Goal: Task Accomplishment & Management: Manage account settings

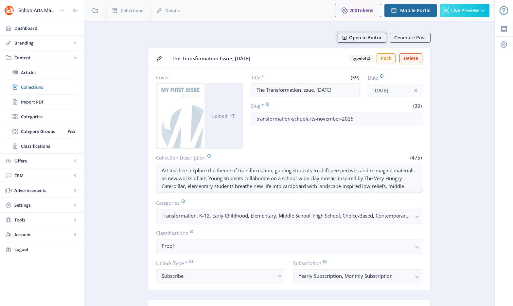
click at [369, 39] on span "Open in Editor" at bounding box center [365, 37] width 33 height 5
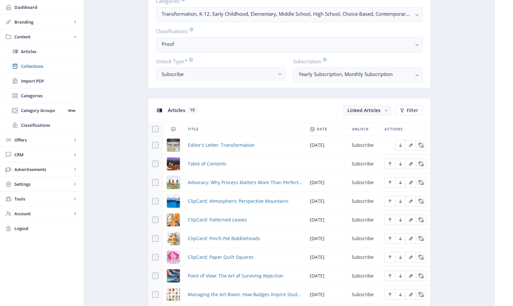
scroll to position [281, 0]
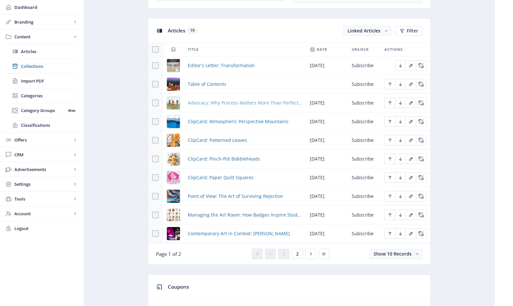
click at [226, 102] on span "Advocacy: Why Process Matters More Than Perfection" at bounding box center [245, 103] width 114 height 8
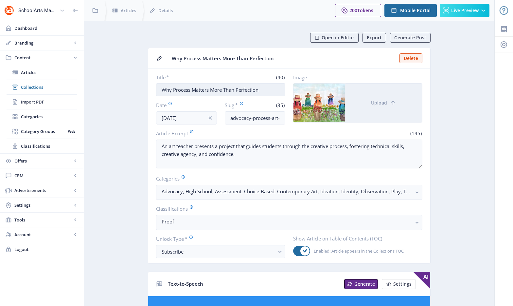
click at [199, 91] on input "Why Process Matters More Than Perfection" at bounding box center [220, 89] width 129 height 13
drag, startPoint x: 253, startPoint y: 118, endPoint x: 220, endPoint y: 115, distance: 33.6
click at [220, 115] on div "Date [DATE] Slug * (35) advocacy-process-art-education-1125" at bounding box center [220, 113] width 129 height 23
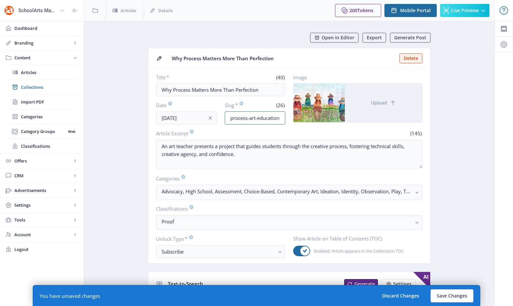
scroll to position [0, 13]
drag, startPoint x: 271, startPoint y: 120, endPoint x: 348, endPoint y: 132, distance: 77.9
click at [348, 132] on nb-card-body "Title * (40) Why Process Matters More Than Perfection Date [DATE] Slug * (26) p…" at bounding box center [289, 166] width 282 height 194
click at [274, 119] on input "process-art-education-1125" at bounding box center [255, 117] width 61 height 13
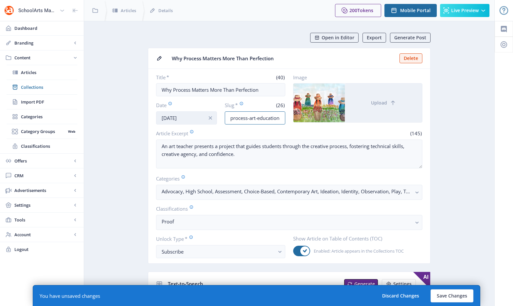
drag, startPoint x: 267, startPoint y: 118, endPoint x: 194, endPoint y: 119, distance: 72.7
click at [194, 119] on div "Date [DATE] Slug * (26) process-art-education-1125" at bounding box center [220, 113] width 129 height 23
click at [217, 117] on div "Date [DATE] Slug * (26) process-art-education-1125" at bounding box center [220, 113] width 129 height 23
click at [229, 118] on input "process-art-education-1125" at bounding box center [255, 117] width 61 height 13
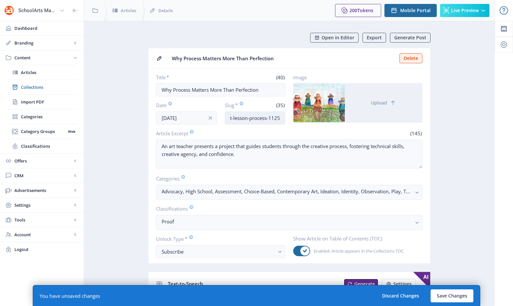
click at [259, 118] on input "high-school-art-lesson-process-1125" at bounding box center [255, 117] width 61 height 13
click at [263, 119] on input "high-school-art-lesson-process-1125" at bounding box center [255, 117] width 61 height 13
type input "high-school-art-lesson-process-1125"
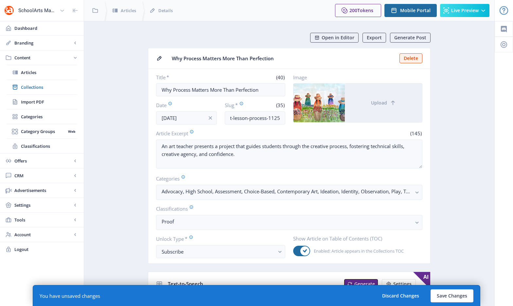
scroll to position [0, 0]
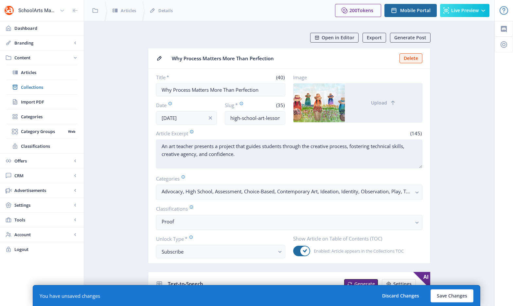
click at [316, 156] on textarea "An art teacher presents a project that guides students through the creative pro…" at bounding box center [289, 153] width 267 height 29
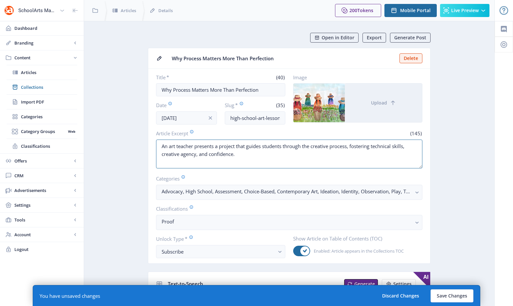
drag, startPoint x: 232, startPoint y: 154, endPoint x: 107, endPoint y: 134, distance: 126.4
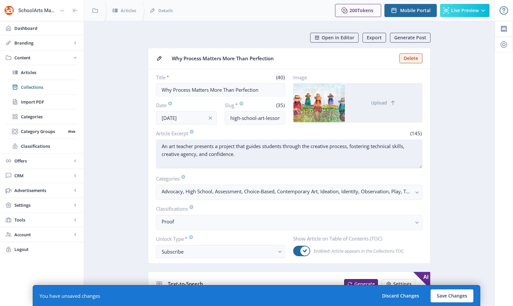
click at [229, 153] on textarea "An art teacher presents a project that guides students through the creative pro…" at bounding box center [289, 153] width 267 height 29
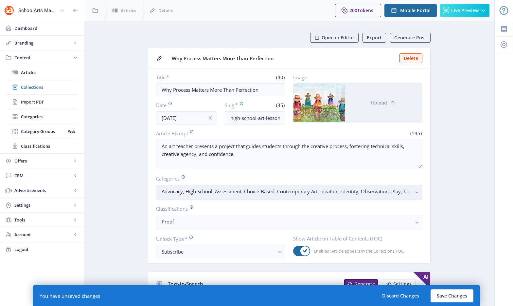
click at [378, 192] on nb-select-label "Advocacy, High School, Assessment, Choice-Based, Contemporary Art, Ideation, Id…" at bounding box center [287, 191] width 250 height 8
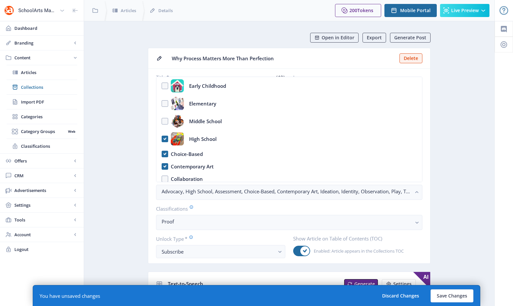
scroll to position [74, 0]
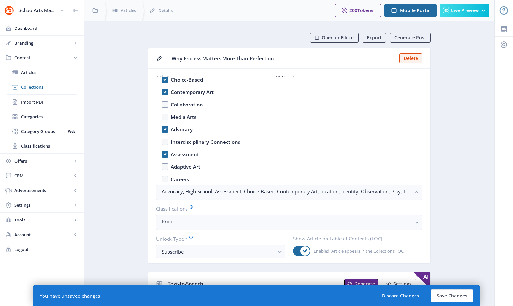
click at [164, 130] on nb-option "Advocacy" at bounding box center [290, 129] width 266 height 12
checkbox input "false"
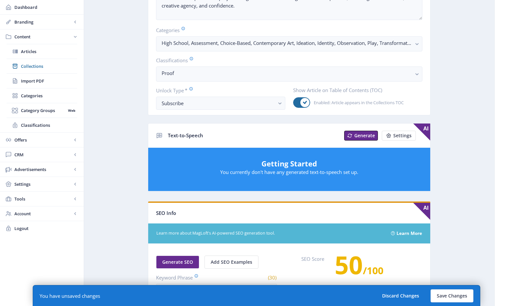
scroll to position [297, 0]
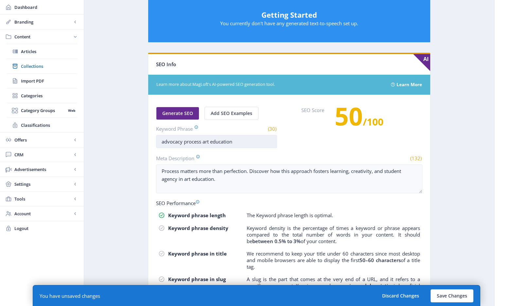
click at [176, 146] on input "advocacy process art education" at bounding box center [216, 141] width 121 height 13
click at [176, 141] on input "advocacy process art education" at bounding box center [216, 141] width 121 height 13
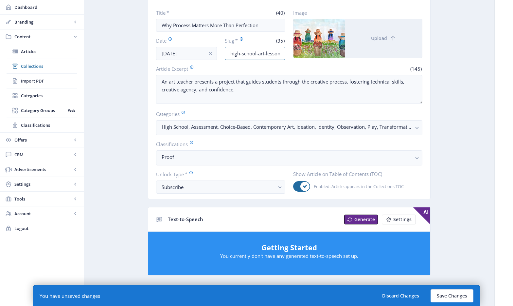
scroll to position [0, 33]
drag, startPoint x: 256, startPoint y: 56, endPoint x: 337, endPoint y: 54, distance: 80.9
click at [337, 54] on div "Title * (40) Why Process Matters More Than Perfection Date [DATE] Slug * (35) h…" at bounding box center [289, 34] width 267 height 50
click at [249, 54] on input "high-school-art-lesson-process-1125" at bounding box center [255, 53] width 61 height 13
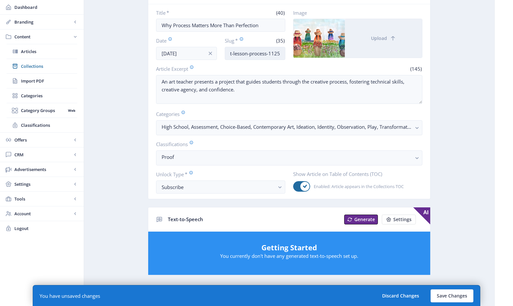
click at [249, 54] on input "high-school-art-lesson-process-1125" at bounding box center [255, 53] width 61 height 13
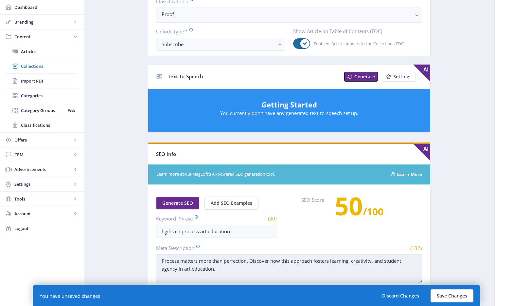
scroll to position [253, 0]
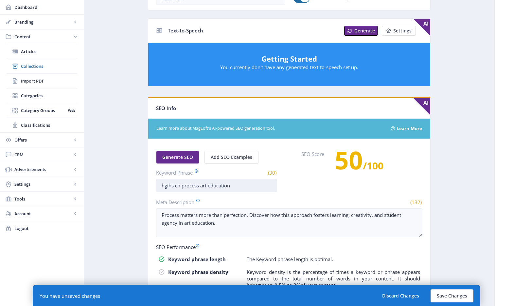
click at [237, 188] on input "hgihs ch process art education" at bounding box center [216, 185] width 121 height 13
paste input "igh-school-art-lesson-process-1125"
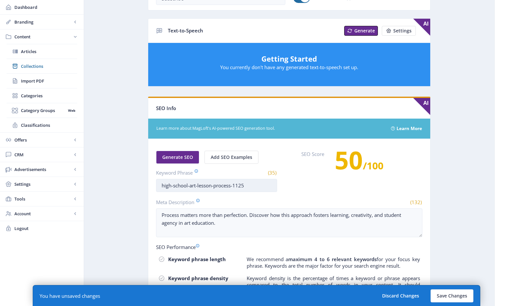
drag, startPoint x: 264, startPoint y: 189, endPoint x: 231, endPoint y: 185, distance: 32.7
click at [231, 185] on input "high-school-art-lesson-process-1125" at bounding box center [216, 185] width 121 height 13
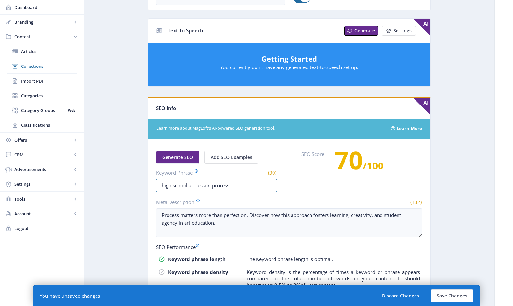
type input "high school art lesson process"
click at [434, 228] on app-content-article "Open in Editor Export Generate Post Why Process Matters More Than Perfection De…" at bounding box center [290, 83] width 388 height 606
click at [452, 289] on button "Save Changes" at bounding box center [452, 295] width 43 height 13
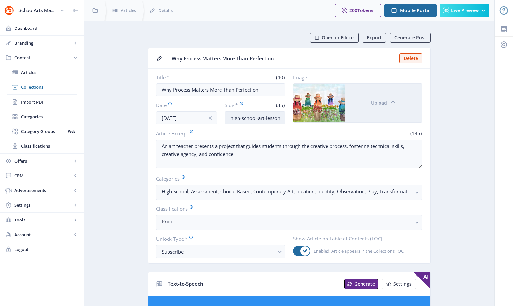
click at [256, 116] on input "high-school-art-lesson-process-1125" at bounding box center [255, 117] width 61 height 13
click at [39, 89] on span "Collections" at bounding box center [49, 87] width 56 height 7
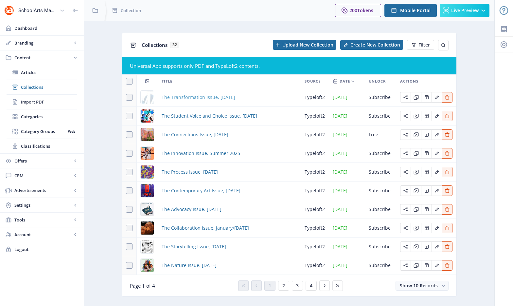
click at [226, 98] on span "The Transformation Issue, [DATE]" at bounding box center [199, 97] width 74 height 8
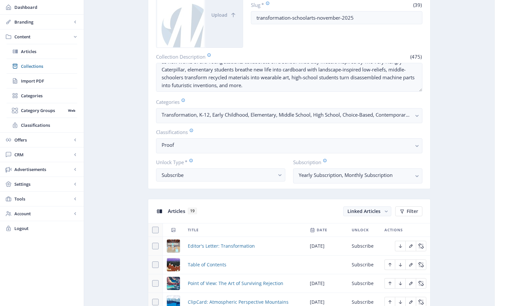
scroll to position [244, 0]
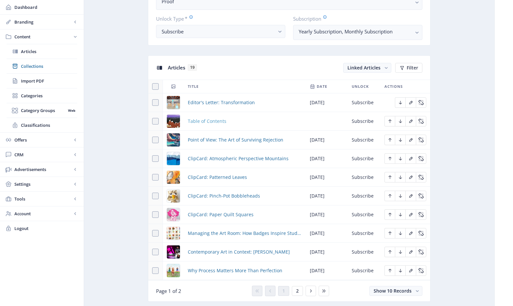
click at [207, 122] on span "Table of Contents" at bounding box center [207, 121] width 39 height 8
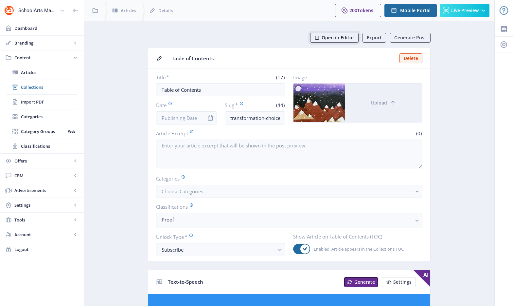
click at [342, 38] on span "Open in Editor" at bounding box center [338, 37] width 33 height 5
click at [43, 90] on span "Collections" at bounding box center [49, 87] width 56 height 7
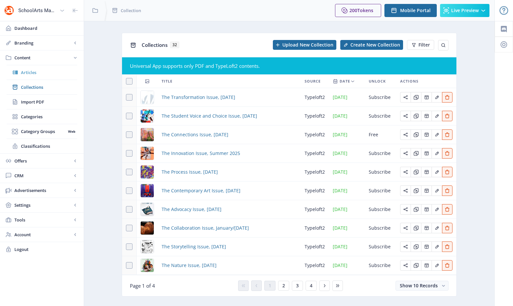
click at [35, 76] on link "Articles" at bounding box center [42, 72] width 71 height 14
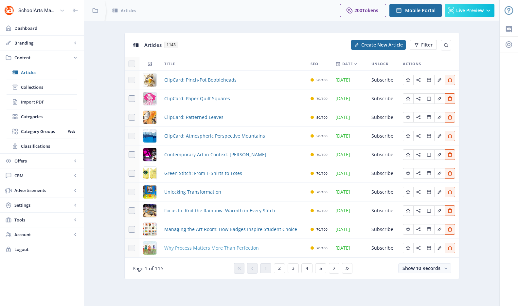
click at [217, 249] on span "Why Process Matters More Than Perfection" at bounding box center [211, 248] width 95 height 8
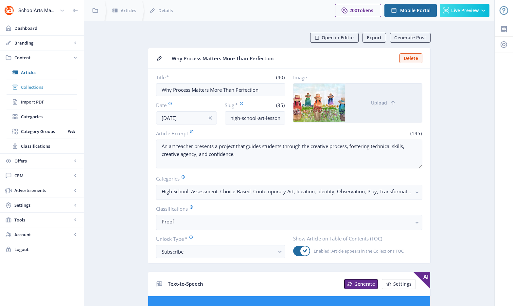
click at [27, 85] on span "Collections" at bounding box center [49, 87] width 56 height 7
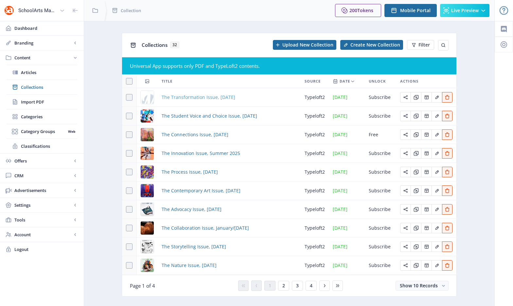
click at [190, 96] on span "The Transformation Issue, [DATE]" at bounding box center [199, 97] width 74 height 8
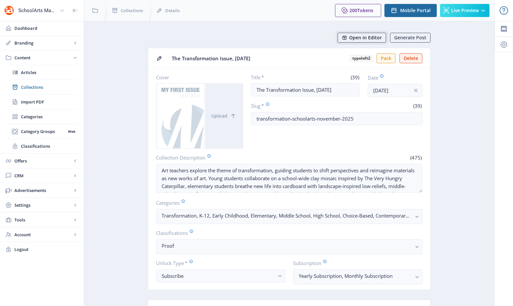
click at [371, 34] on button "Open in Editor" at bounding box center [362, 38] width 48 height 10
